Goal: Task Accomplishment & Management: Use online tool/utility

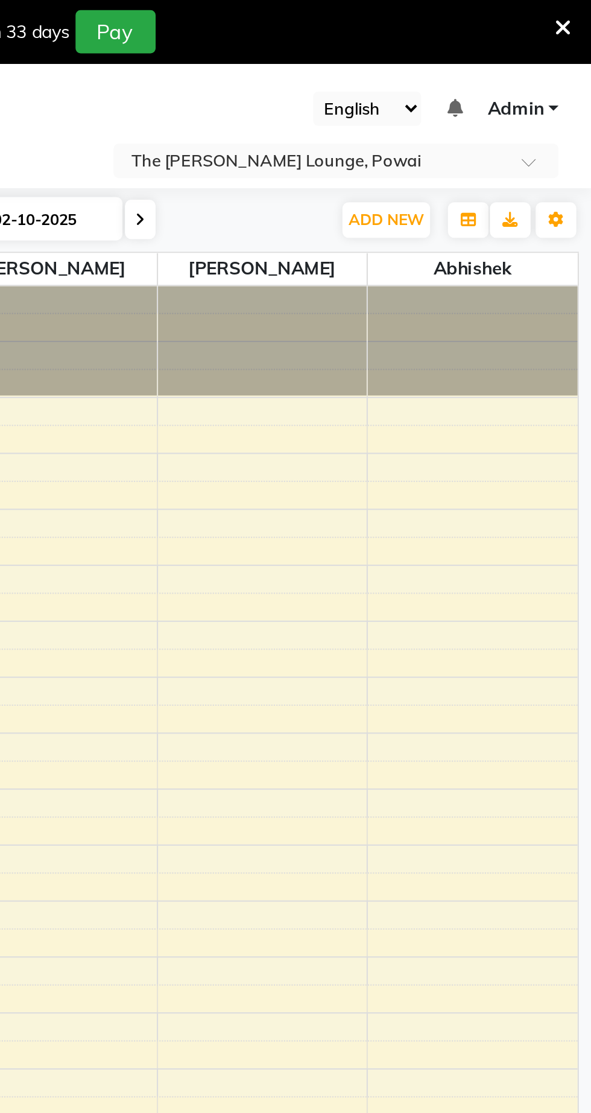
click at [448, 82] on input "text" at bounding box center [458, 77] width 175 height 12
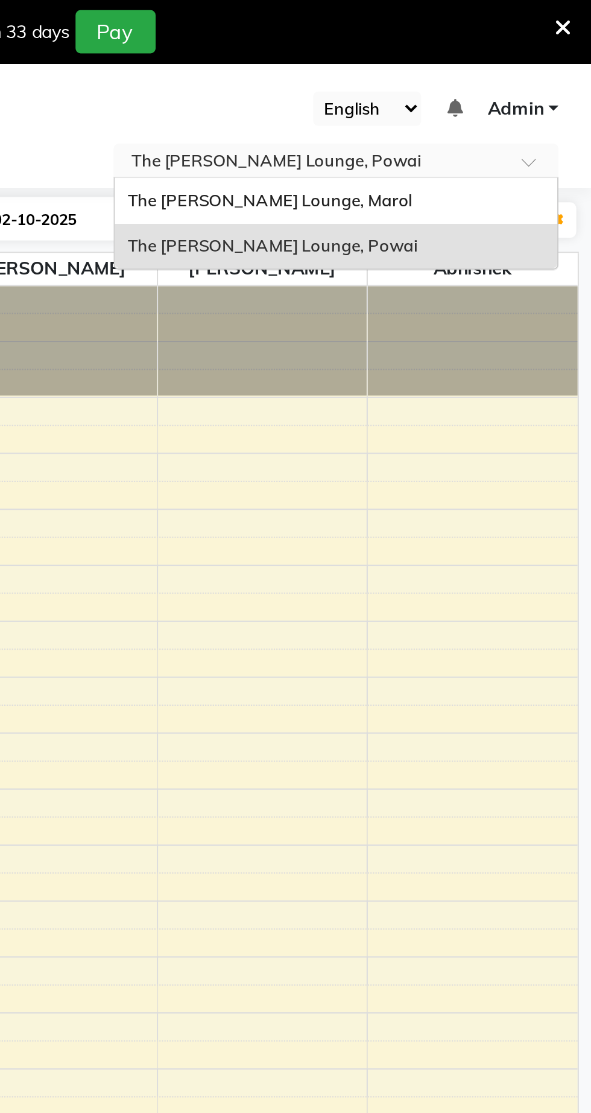
click at [404, 97] on span "The [PERSON_NAME] Lounge, Marol" at bounding box center [438, 95] width 135 height 10
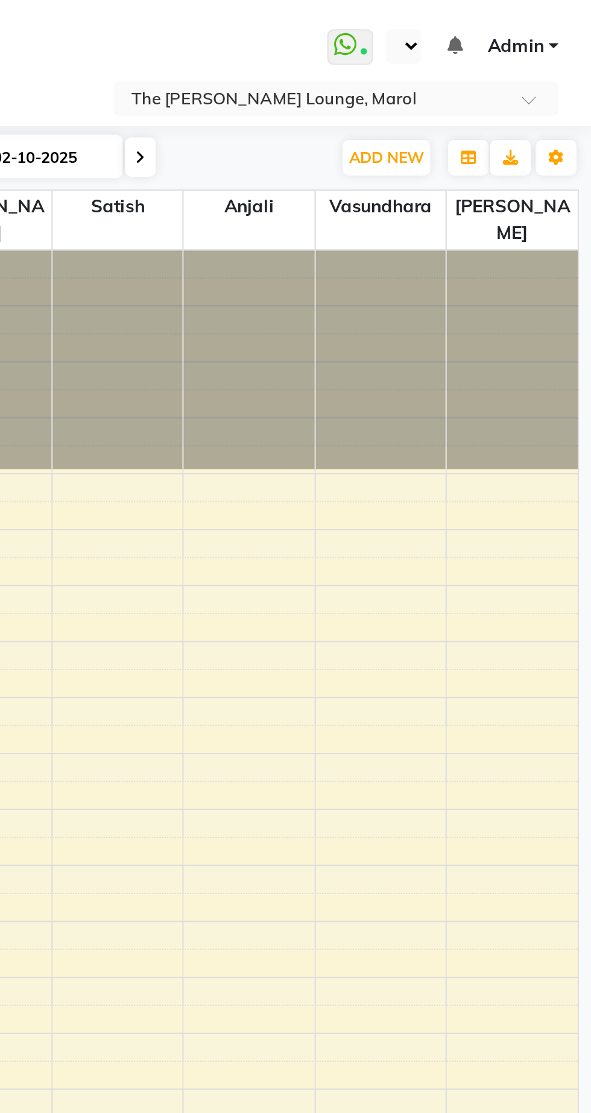
select select "en"
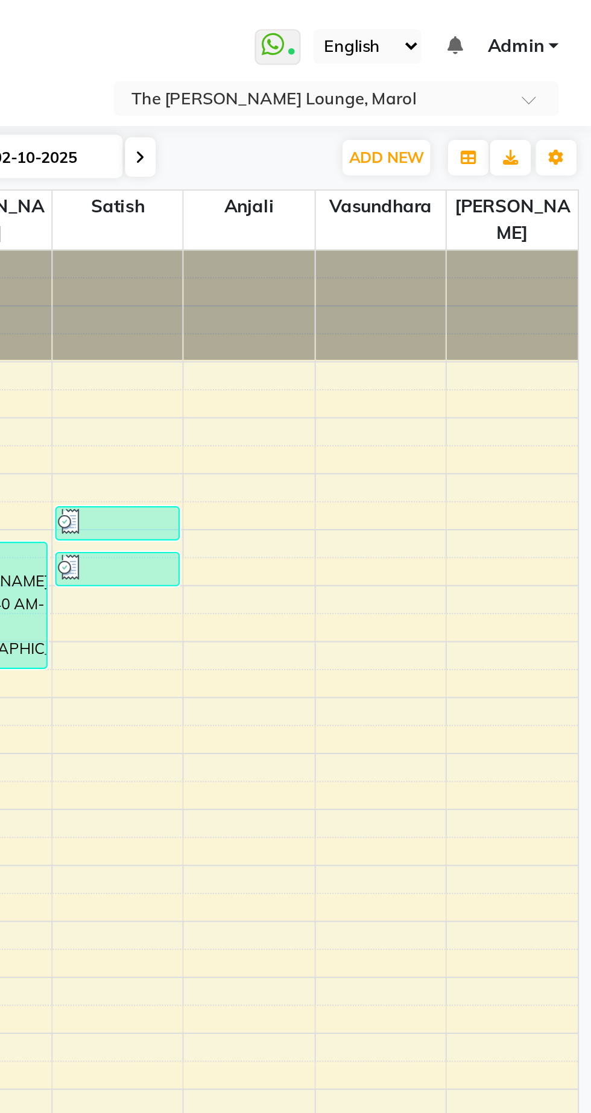
click at [25, 101] on icon at bounding box center [22, 104] width 7 height 9
select select "service"
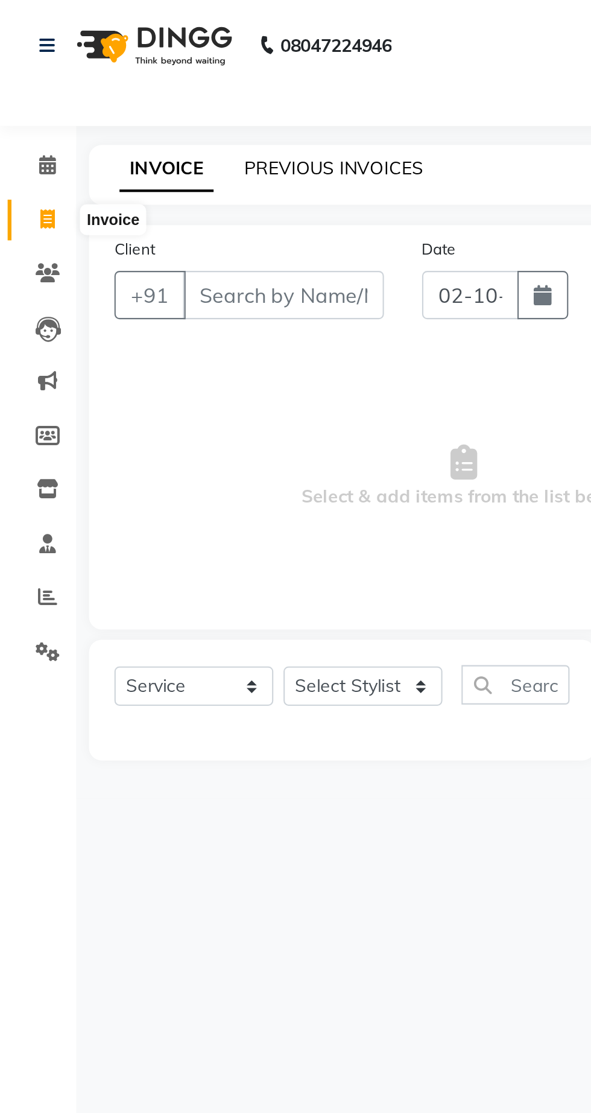
click at [154, 83] on link "PREVIOUS INVOICES" at bounding box center [158, 79] width 85 height 11
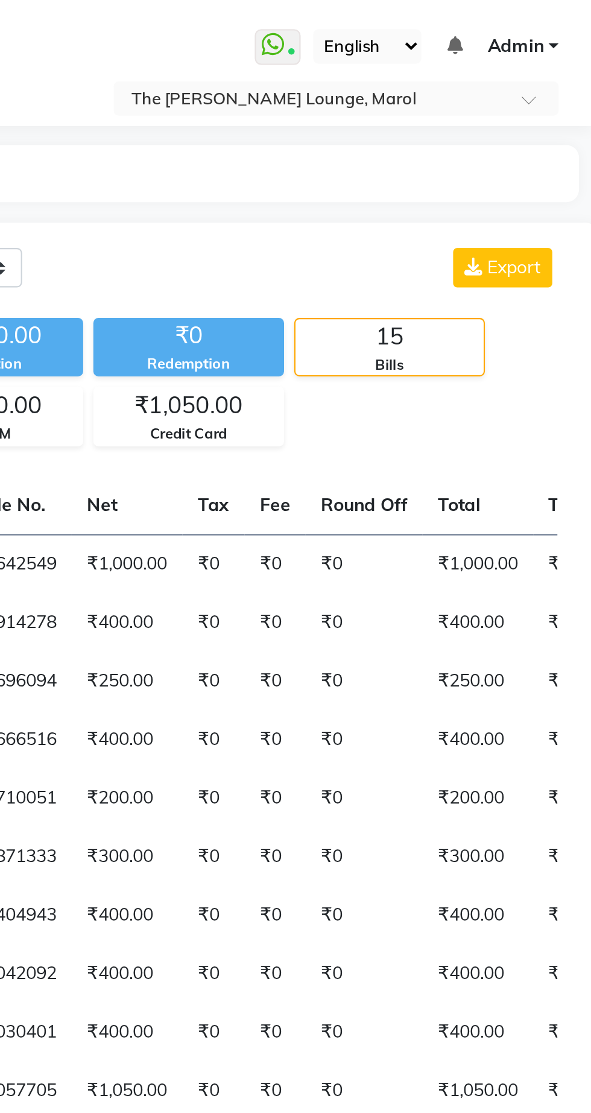
click at [424, 51] on input "text" at bounding box center [458, 48] width 175 height 12
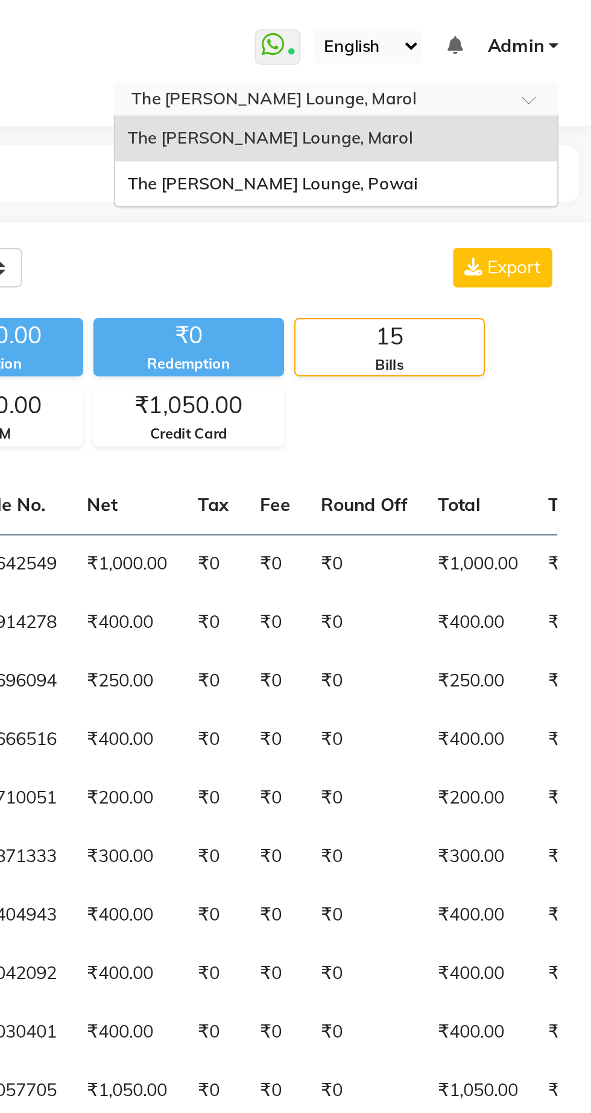
click at [400, 89] on span "The [PERSON_NAME] Lounge, Powai" at bounding box center [440, 87] width 138 height 10
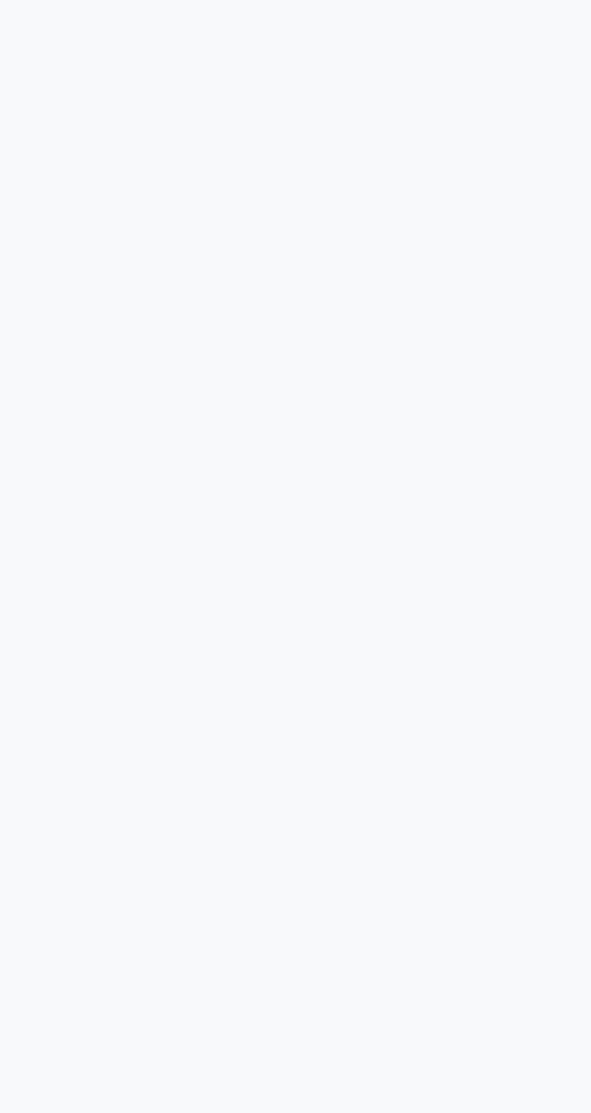
click at [310, 308] on div at bounding box center [295, 556] width 591 height 1113
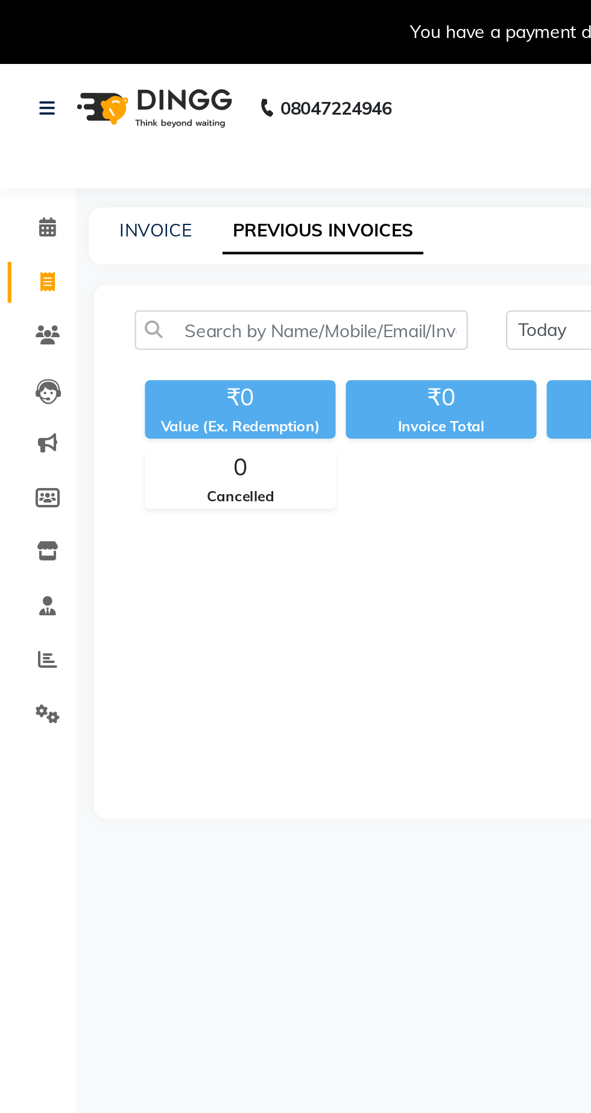
select select "en"
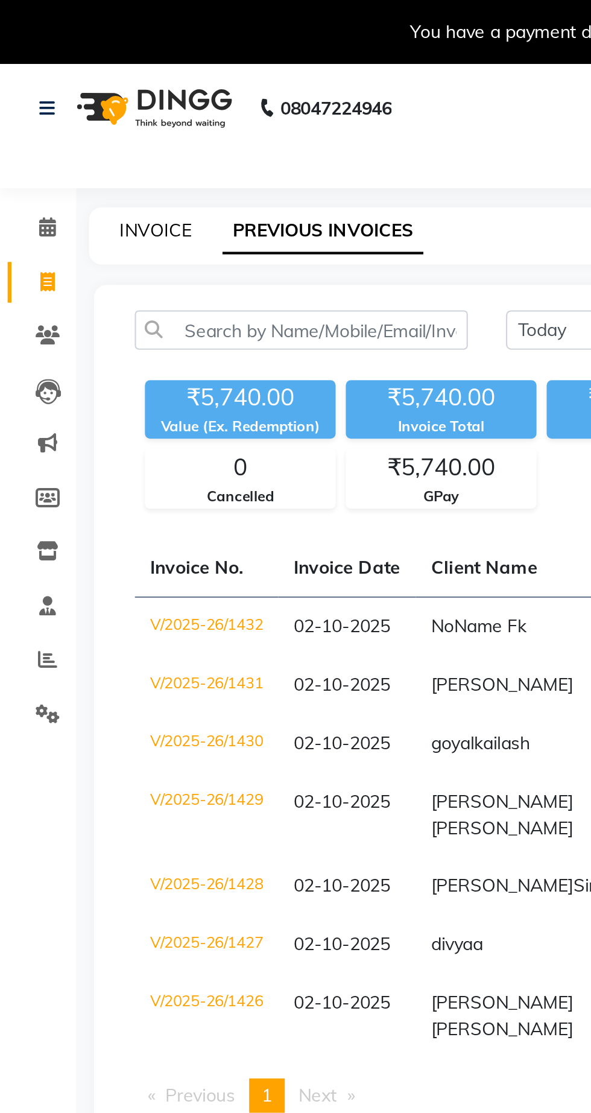
click at [65, 113] on link "INVOICE" at bounding box center [74, 109] width 34 height 11
select select "service"
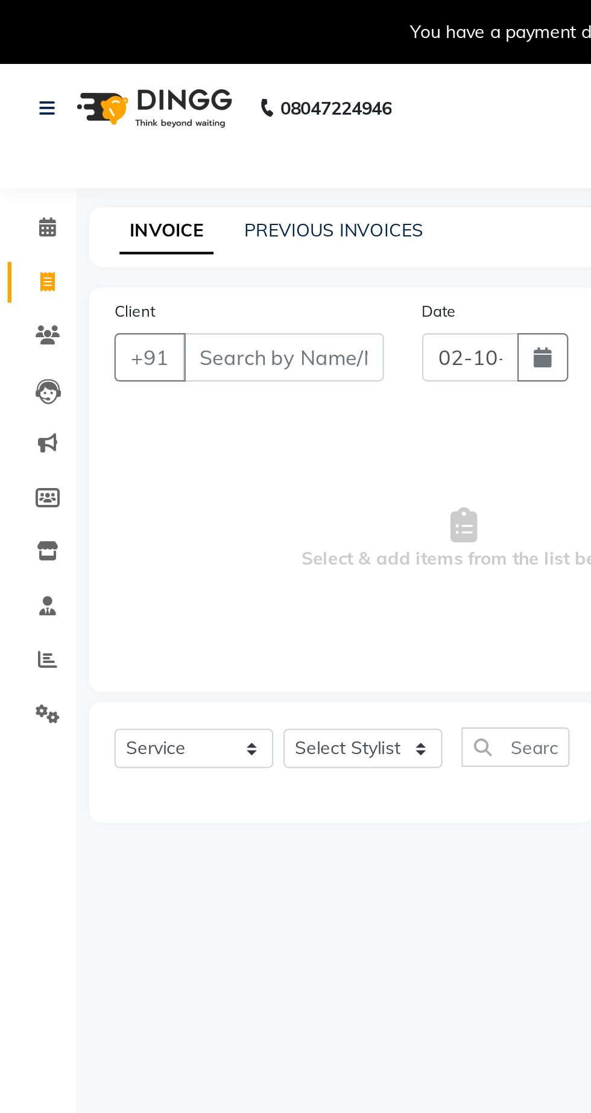
select select "7307"
type input "1433"
click at [127, 112] on link "PREVIOUS INVOICES" at bounding box center [158, 109] width 85 height 11
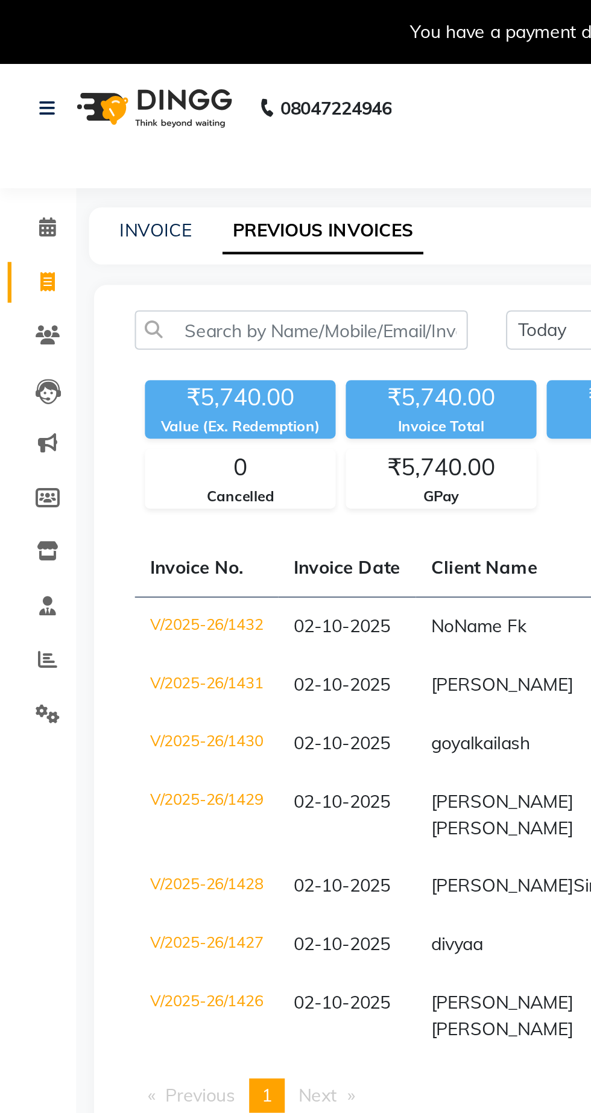
click at [76, 123] on div "INVOICE PREVIOUS INVOICES" at bounding box center [313, 111] width 543 height 27
click at [70, 105] on link "INVOICE" at bounding box center [74, 109] width 34 height 11
select select "7307"
select select "service"
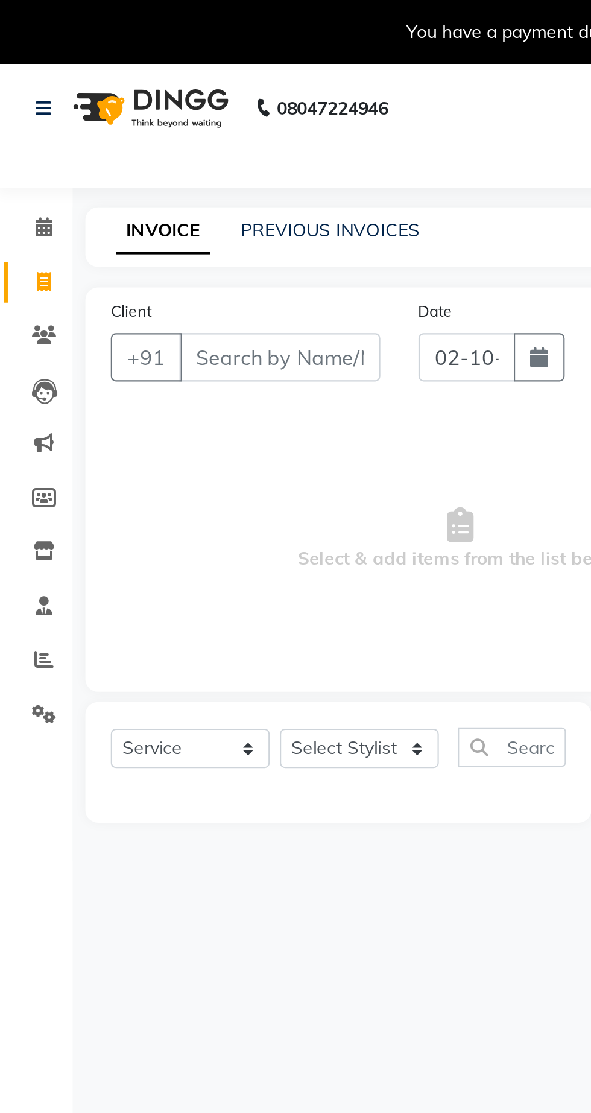
click at [97, 174] on input "Client" at bounding box center [134, 169] width 95 height 23
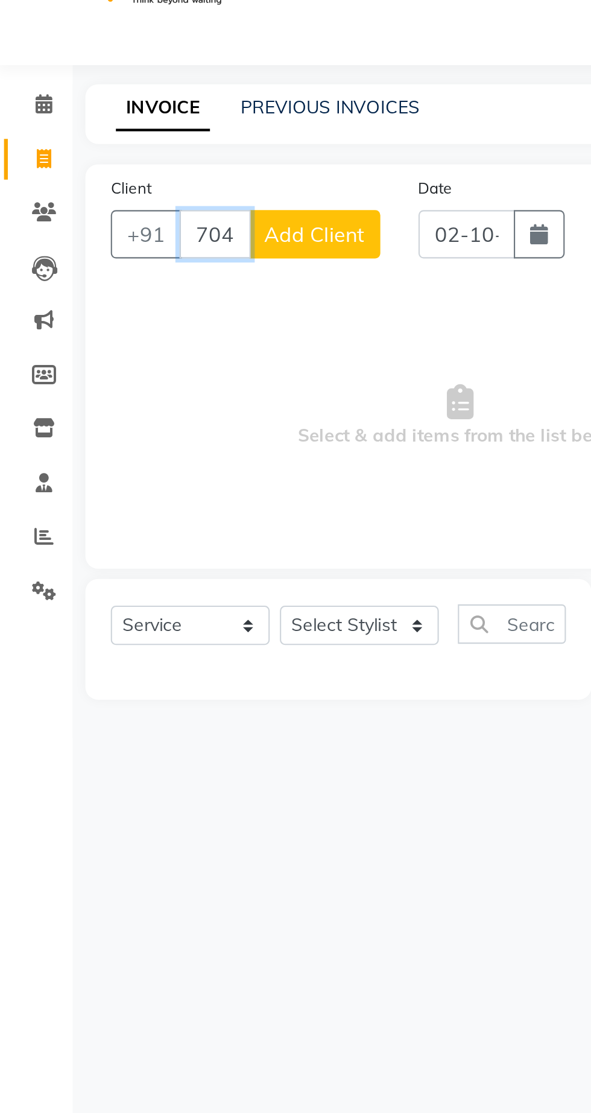
type input "7043050599"
click at [156, 176] on button "Add Client" at bounding box center [151, 169] width 62 height 23
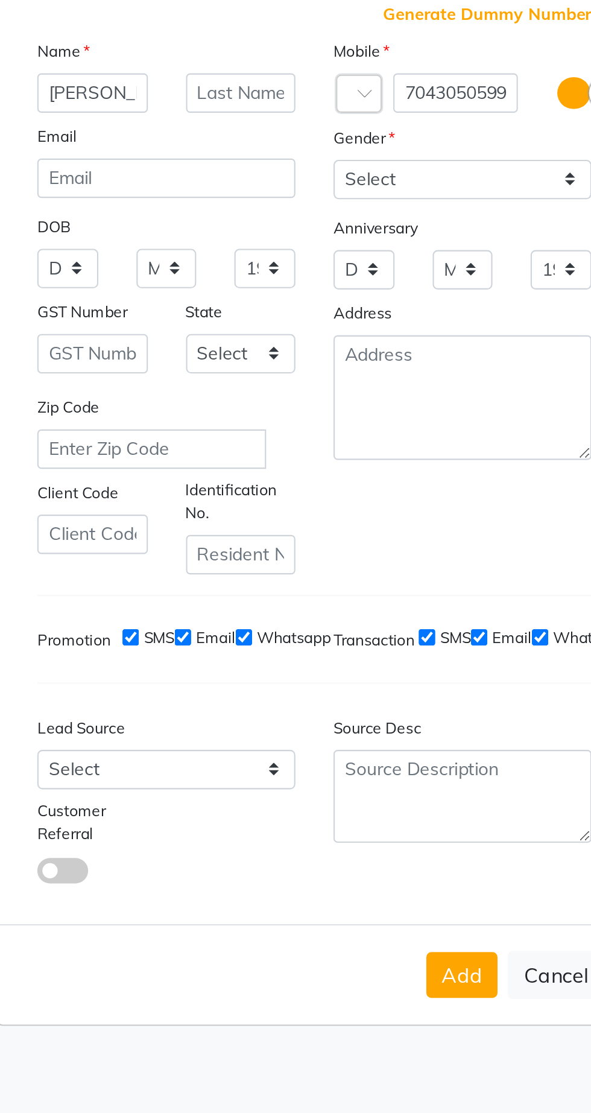
type input "Ishan"
click at [328, 436] on select "Select Male Female Other Prefer Not To Say" at bounding box center [366, 426] width 123 height 19
select select "male"
click at [305, 436] on select "Select Male Female Other Prefer Not To Say" at bounding box center [366, 426] width 123 height 19
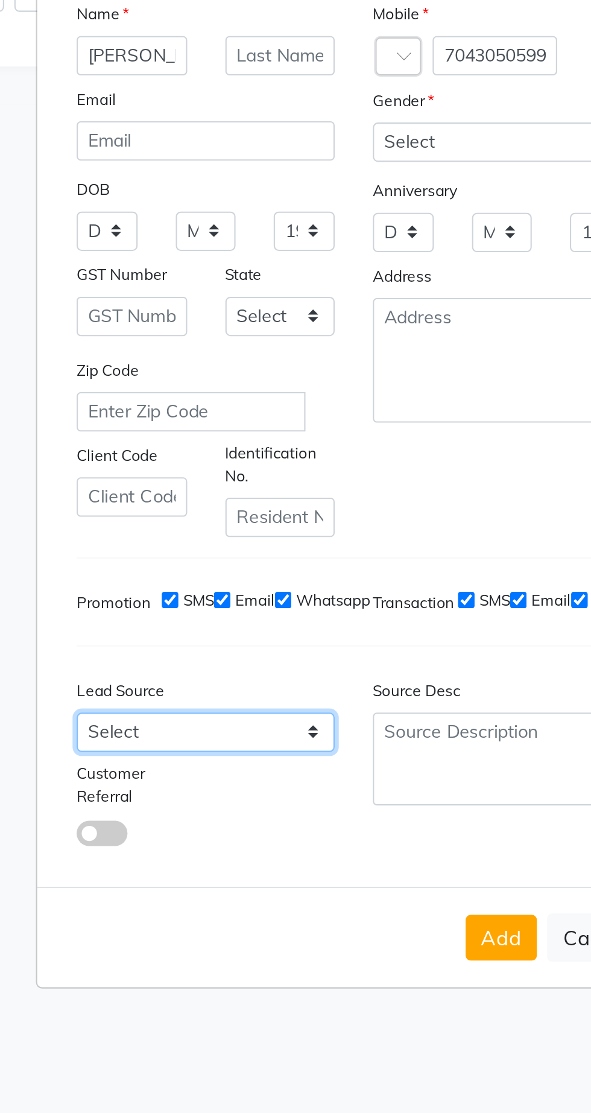
click at [191, 716] on select "Select Walk-in Referral Internet Friend Word of Mouth Advertisement Facebook Ju…" at bounding box center [225, 706] width 123 height 19
select select "50065"
click at [164, 716] on select "Select Walk-in Referral Internet Friend Word of Mouth Advertisement Facebook Ju…" at bounding box center [225, 706] width 123 height 19
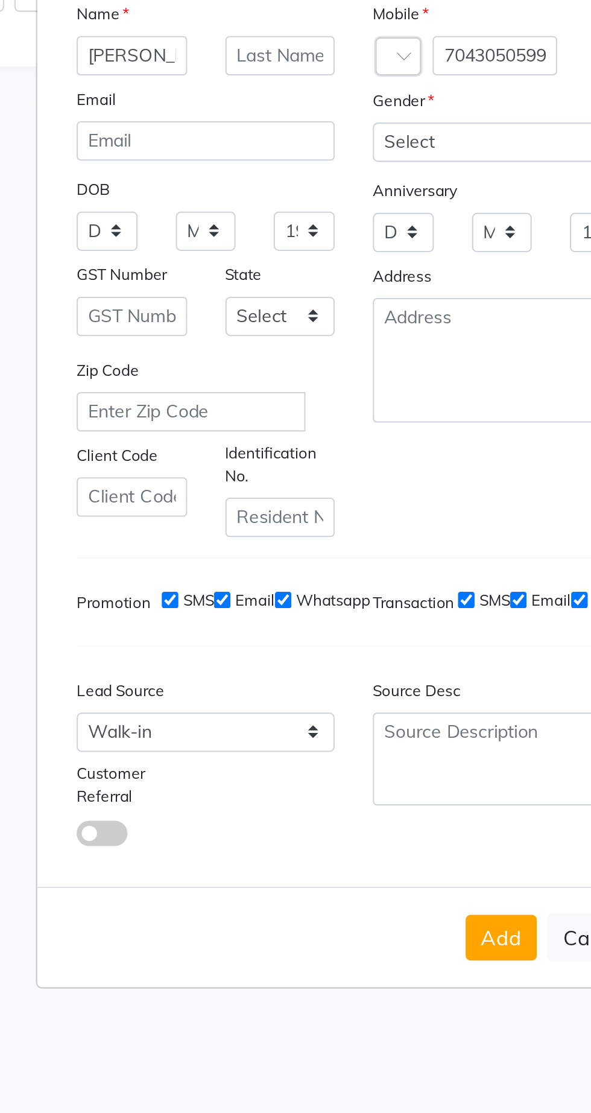
click at [368, 815] on button "Add" at bounding box center [366, 804] width 34 height 22
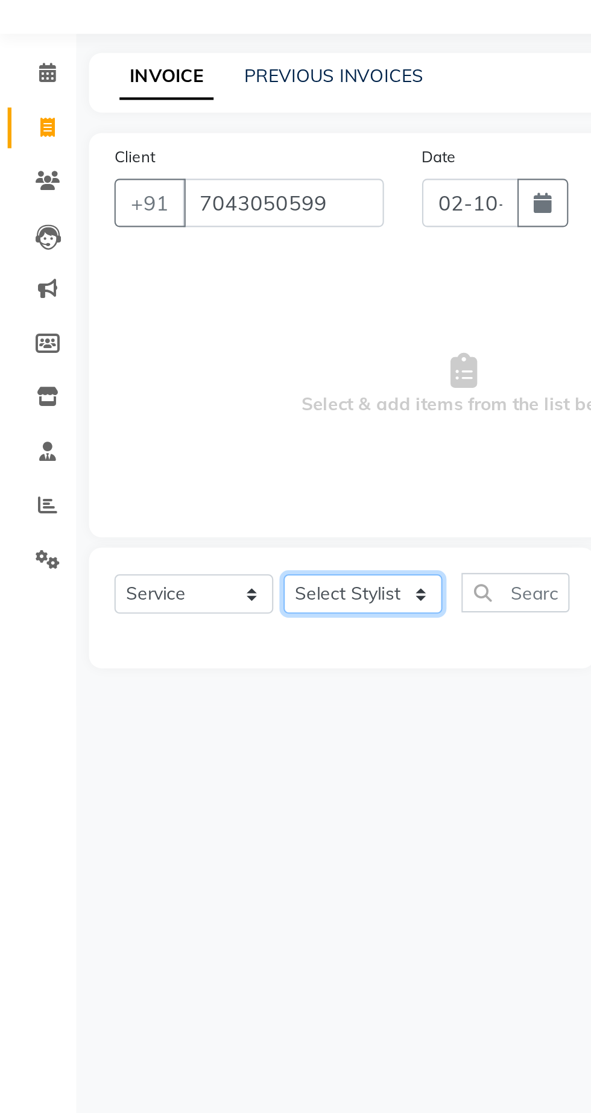
click at [168, 363] on select "Select Stylist Abhishek Anjali Jaiswar Jafer Ahmed Ketan Shinde Sameer Shaikh S…" at bounding box center [172, 355] width 75 height 19
select select "62666"
click at [135, 346] on select "Select Stylist Abhishek Anjali Jaiswar Jafer Ahmed Ketan Shinde Sameer Shaikh S…" at bounding box center [172, 355] width 75 height 19
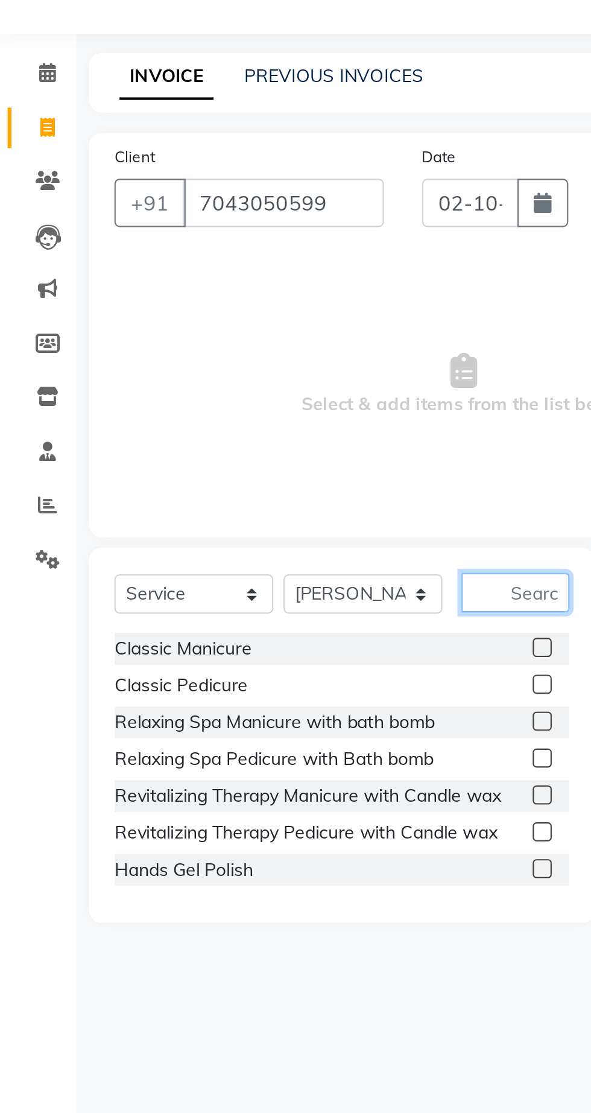
click at [244, 354] on input "text" at bounding box center [244, 354] width 51 height 19
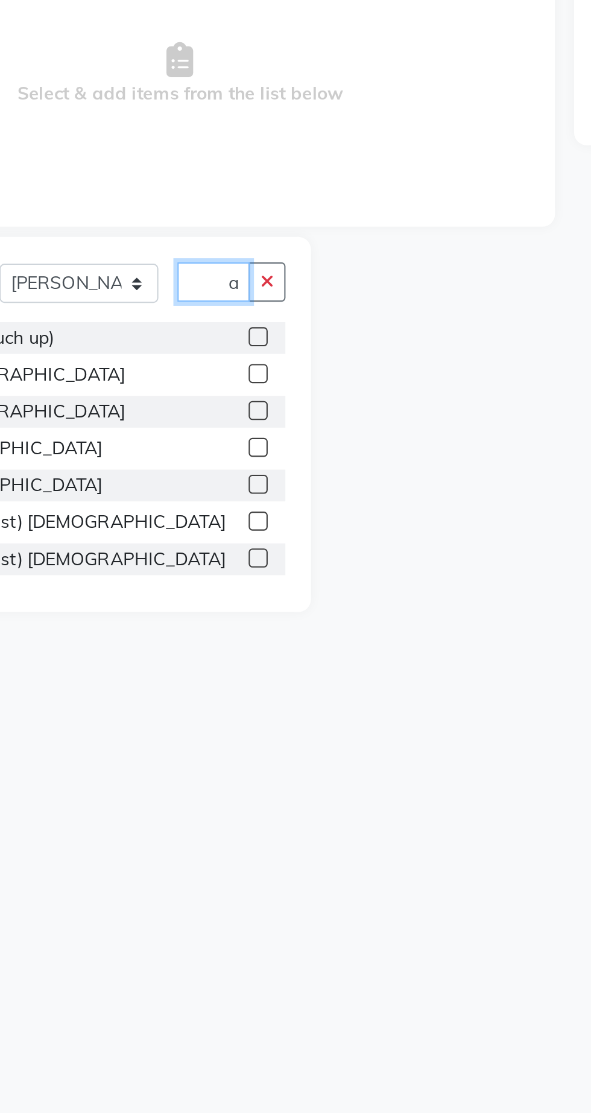
scroll to position [0, 9]
type input "Hair"
click at [256, 433] on label at bounding box center [257, 432] width 9 height 9
click at [256, 433] on input "checkbox" at bounding box center [257, 434] width 8 height 8
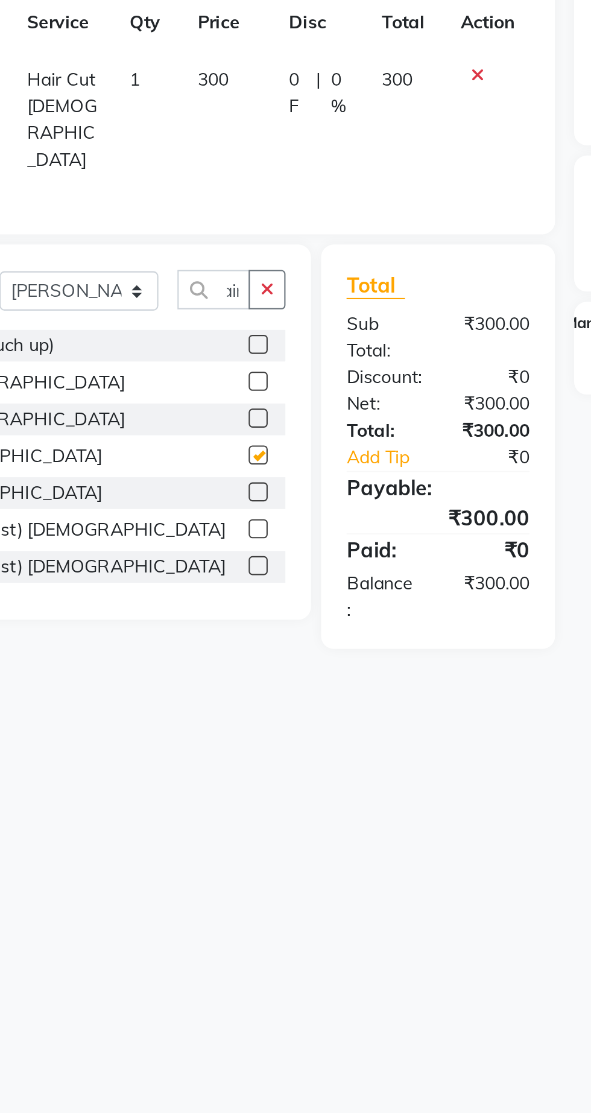
scroll to position [0, 0]
checkbox input "false"
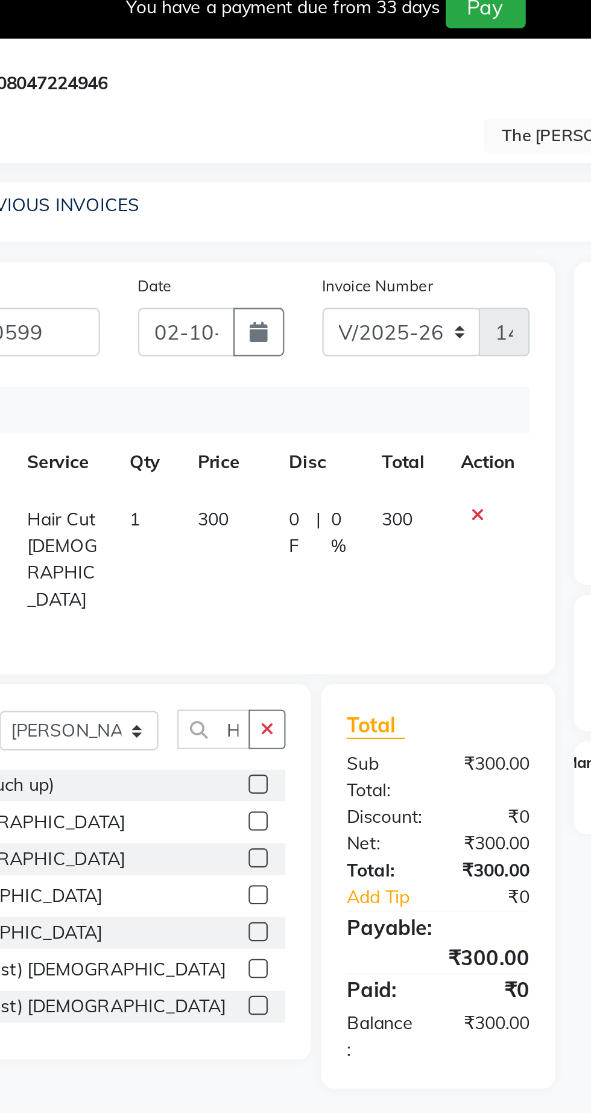
click at [229, 256] on span "300" at bounding box center [236, 258] width 14 height 11
select select "62666"
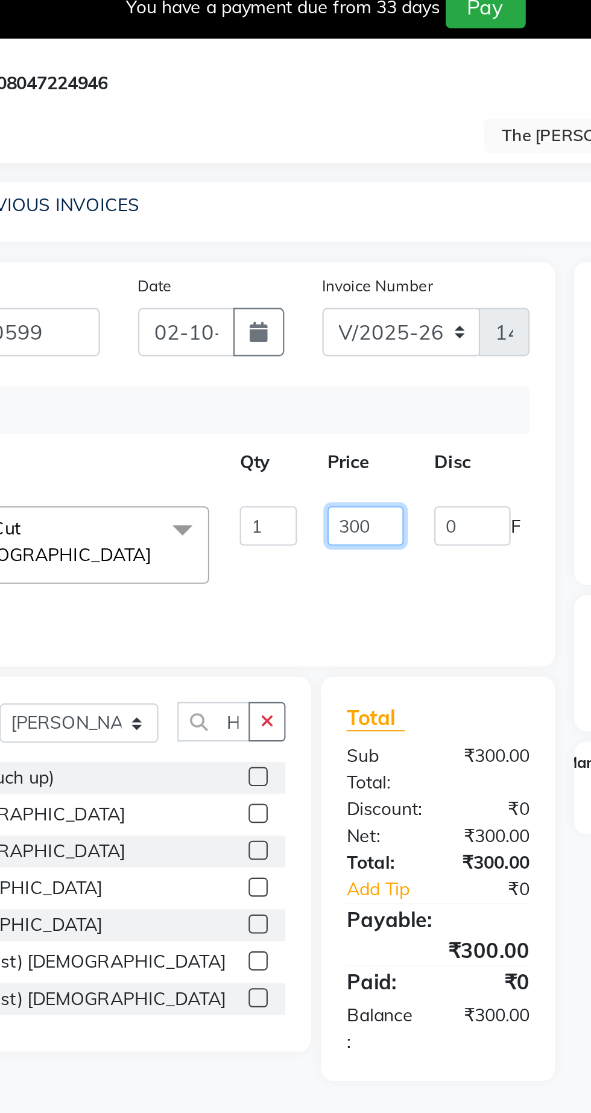
click at [306, 258] on input "300" at bounding box center [308, 261] width 36 height 19
type input "250"
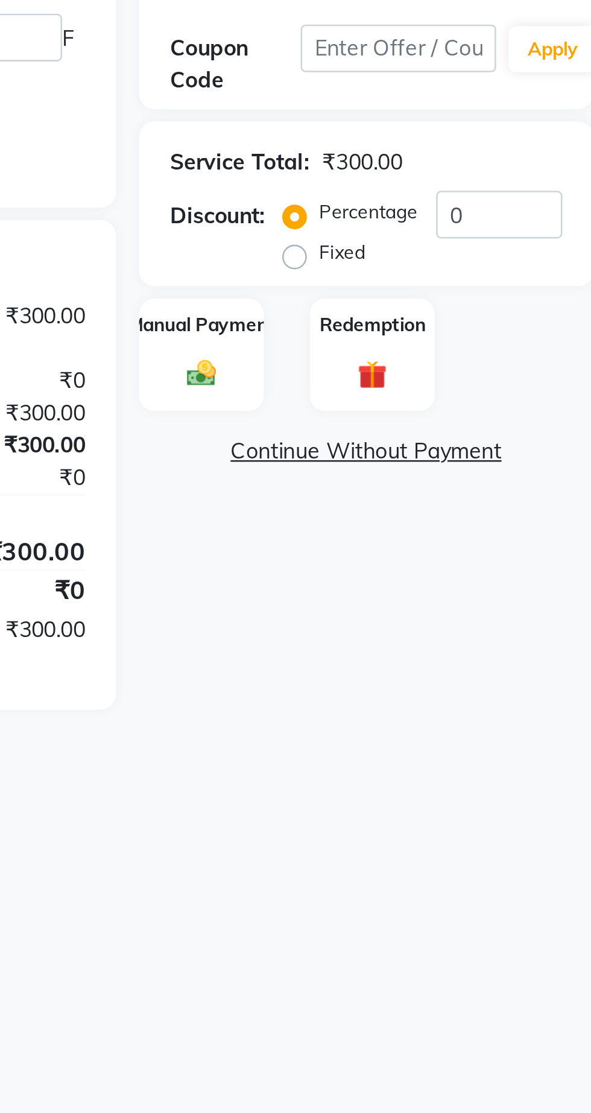
click at [426, 379] on div "Manual Payment" at bounding box center [431, 386] width 49 height 45
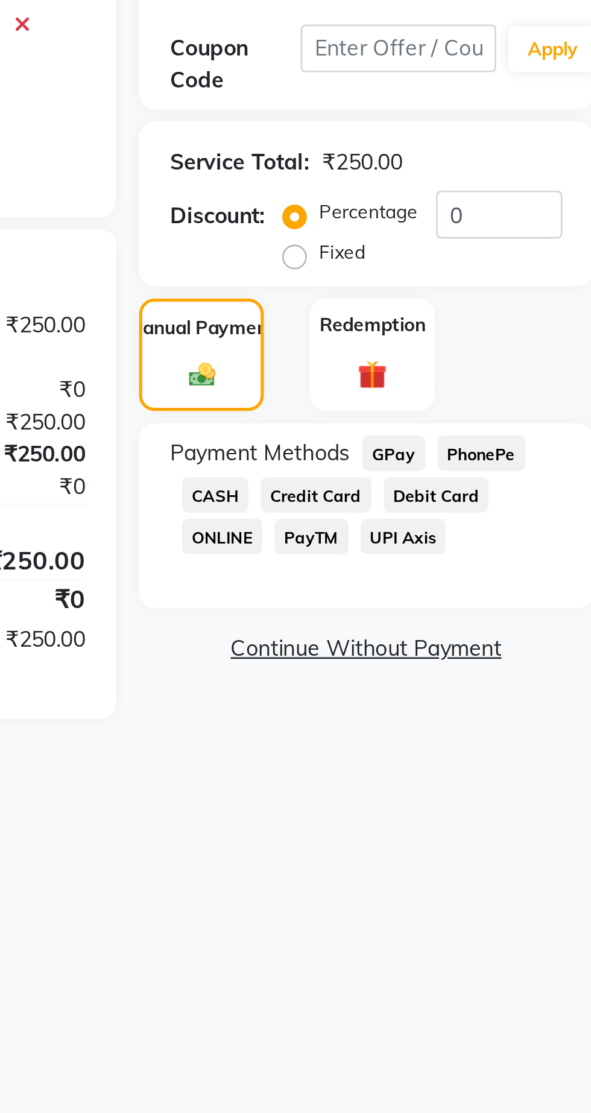
click at [508, 424] on span "GPay" at bounding box center [507, 425] width 25 height 14
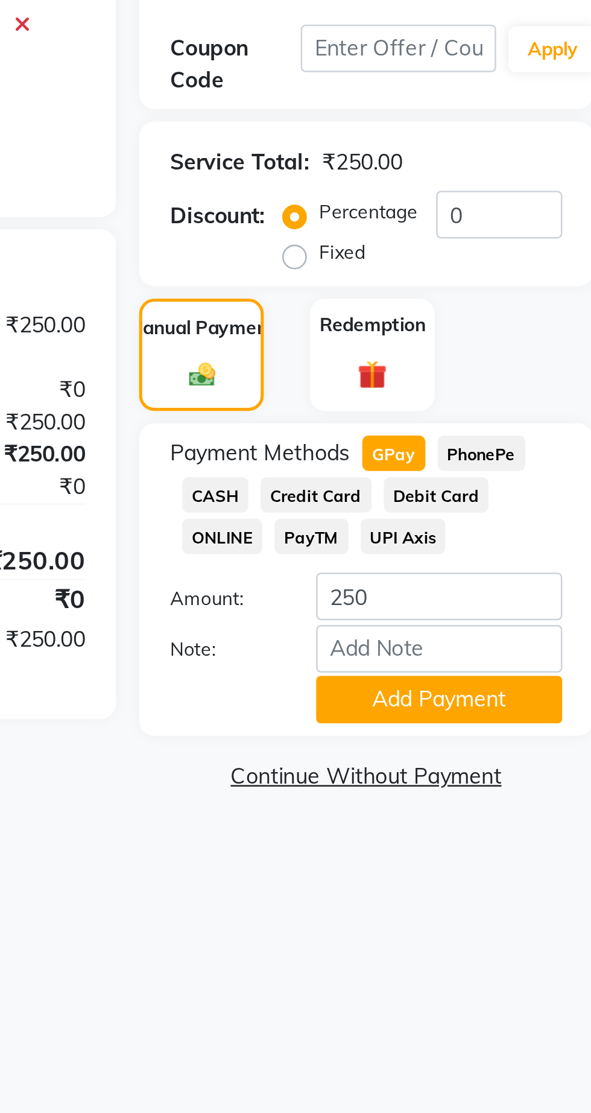
click at [539, 527] on button "Add Payment" at bounding box center [525, 521] width 97 height 19
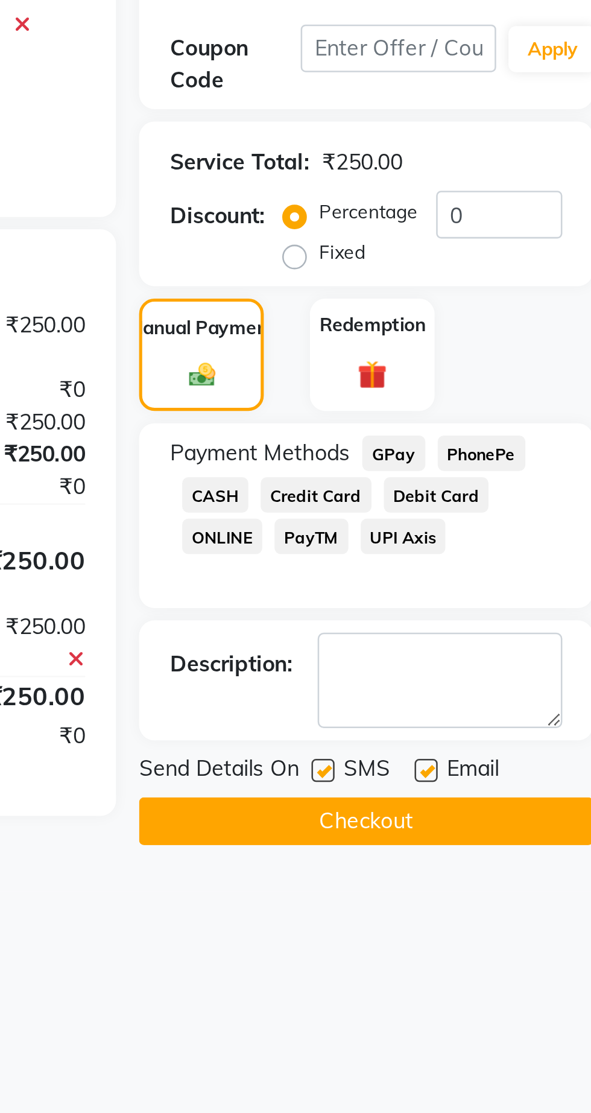
click at [521, 571] on button "Checkout" at bounding box center [496, 568] width 178 height 19
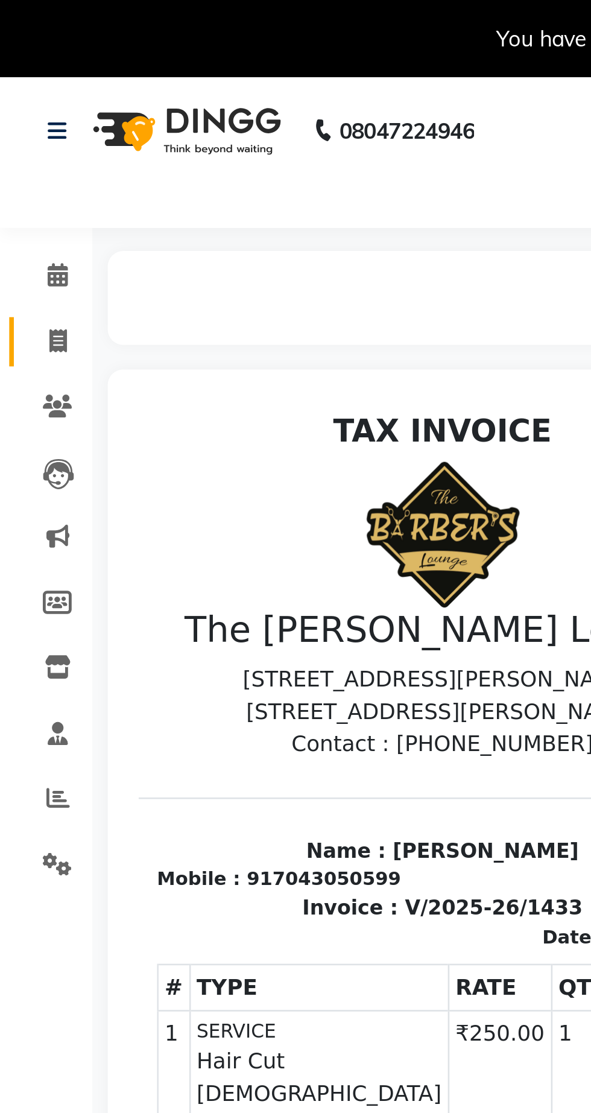
click at [19, 128] on span at bounding box center [22, 134] width 21 height 14
select select "service"
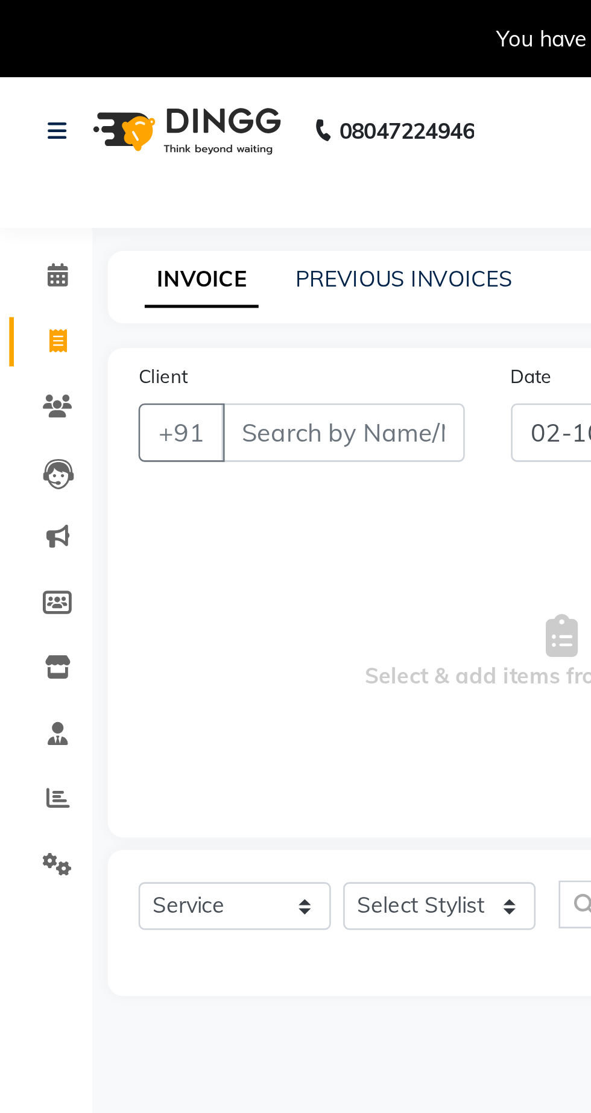
type input "1434"
select select "7307"
click at [123, 110] on link "PREVIOUS INVOICES" at bounding box center [158, 109] width 85 height 11
